Goal: Task Accomplishment & Management: Manage account settings

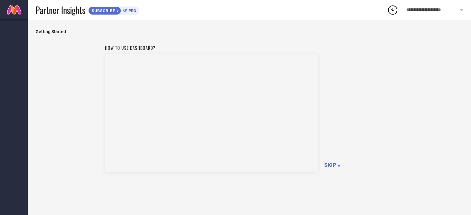
click at [413, 8] on span "**********" at bounding box center [432, 9] width 52 height 5
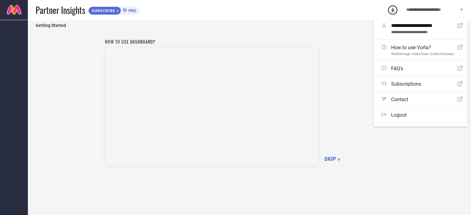
scroll to position [9, 0]
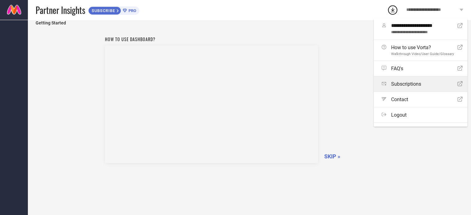
click at [412, 88] on link "Subscriptions Open Icon" at bounding box center [421, 84] width 94 height 15
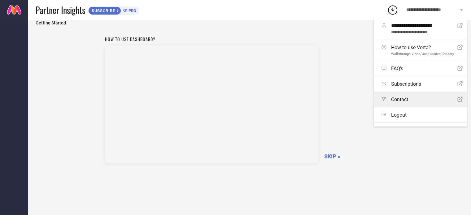
click at [401, 100] on span "Contact" at bounding box center [399, 100] width 17 height 6
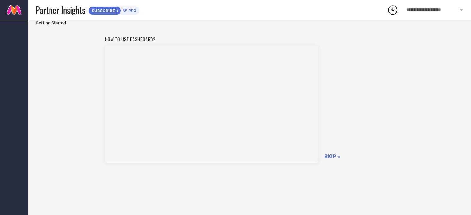
click at [130, 11] on span "PRO" at bounding box center [131, 10] width 9 height 5
click at [391, 12] on icon at bounding box center [393, 10] width 4 height 5
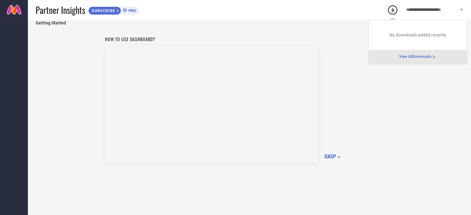
click at [394, 37] on span "No downloads added recently" at bounding box center [417, 35] width 57 height 5
click at [403, 52] on div "View All Downloads" at bounding box center [418, 57] width 99 height 14
drag, startPoint x: 403, startPoint y: 52, endPoint x: 326, endPoint y: 73, distance: 79.7
click at [397, 54] on div "View All Downloads" at bounding box center [418, 57] width 99 height 14
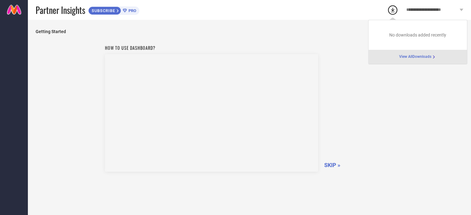
click at [428, 12] on span "**********" at bounding box center [432, 9] width 52 height 5
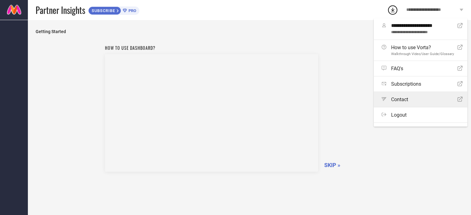
click at [410, 99] on div "Path Contact Open Icon" at bounding box center [422, 100] width 81 height 6
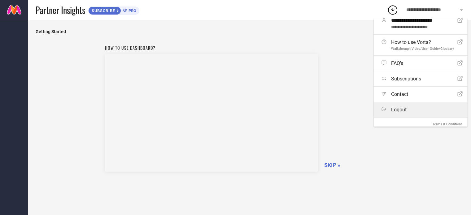
scroll to position [10, 0]
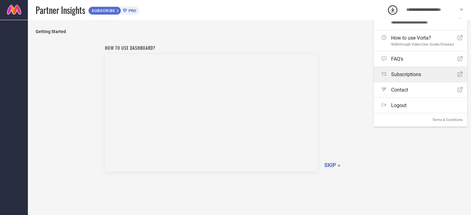
click at [408, 78] on link "Subscriptions Open Icon" at bounding box center [421, 74] width 94 height 15
